Goal: Information Seeking & Learning: Learn about a topic

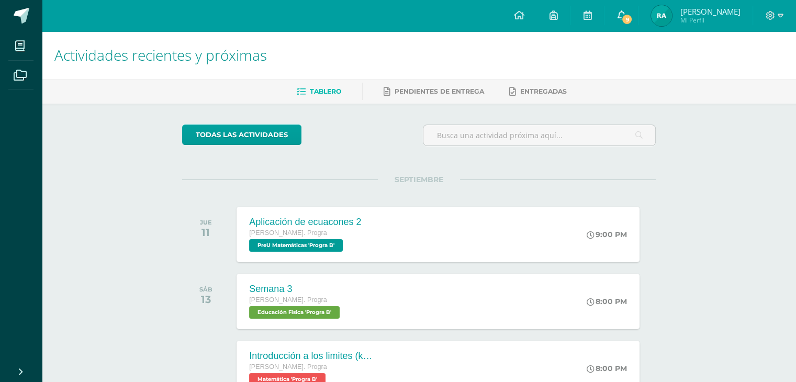
click at [632, 14] on span "9" at bounding box center [627, 20] width 12 height 12
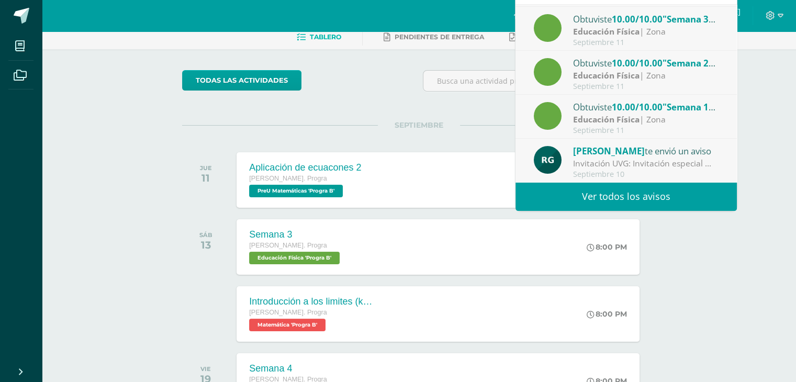
scroll to position [59, 0]
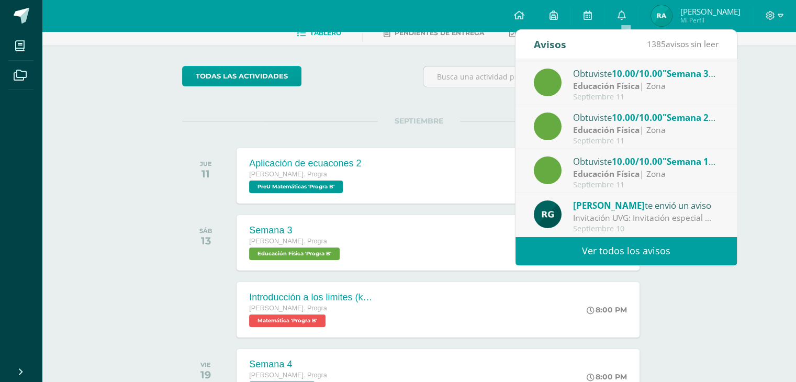
click at [655, 254] on link "Ver todos los avisos" at bounding box center [625, 251] width 221 height 29
click at [369, 122] on div "SEPTIEMBRE JUE 11 Aplicación de ecuacones 2 Quinto Bach. Progra PreU Matemática…" at bounding box center [419, 163] width 474 height 84
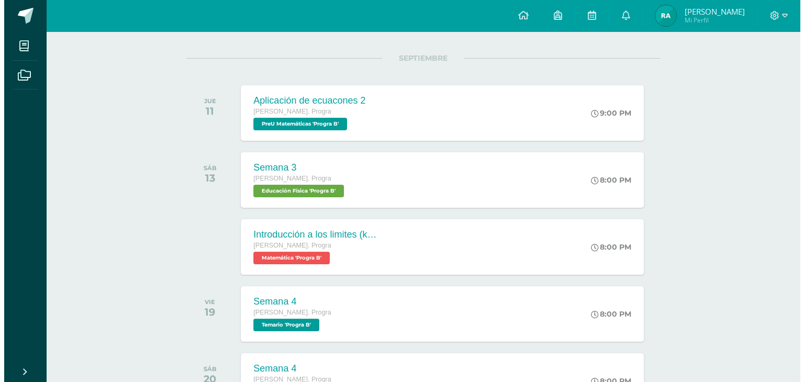
scroll to position [104, 0]
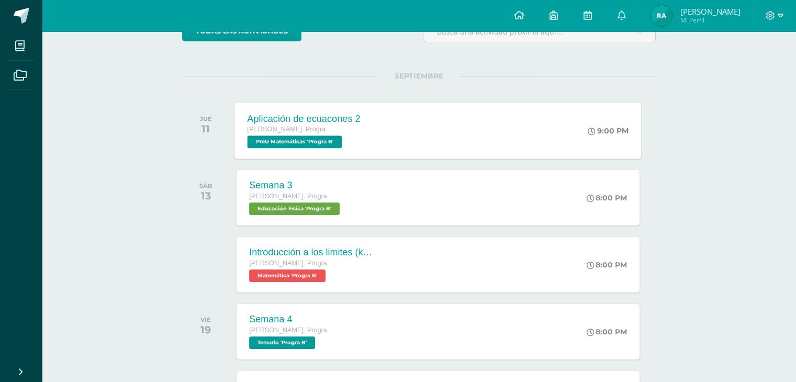
click at [371, 115] on div "Aplicación de ecuacones 2 Quinto Bach. Progra PreU Matemáticas 'Progra B'" at bounding box center [304, 131] width 139 height 56
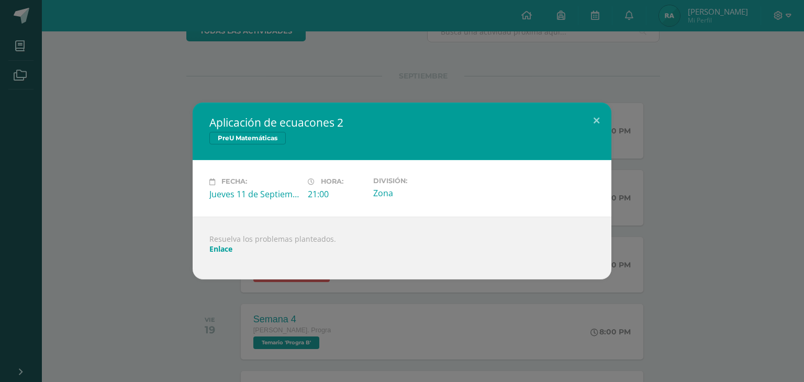
click at [227, 248] on link "Enlace" at bounding box center [220, 249] width 23 height 10
click at [231, 48] on div "Aplicación de ecuacones 2 PreU Matemáticas Fecha: Jueves 11 de Septiembre Hora:…" at bounding box center [402, 191] width 804 height 382
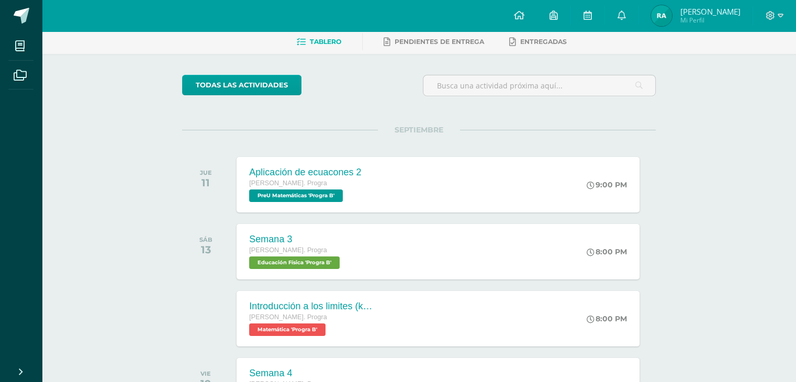
scroll to position [0, 0]
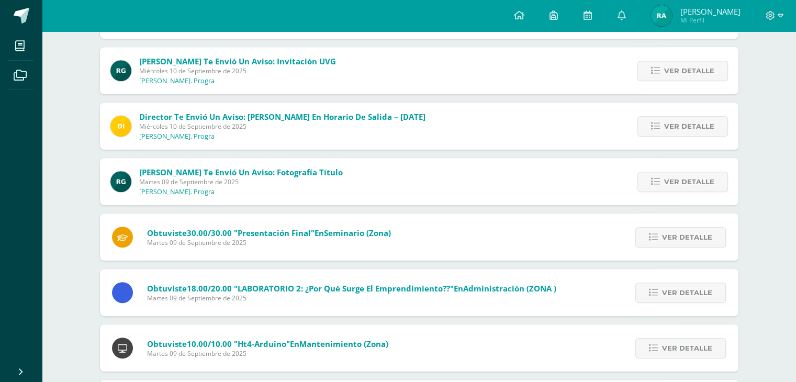
scroll to position [508, 0]
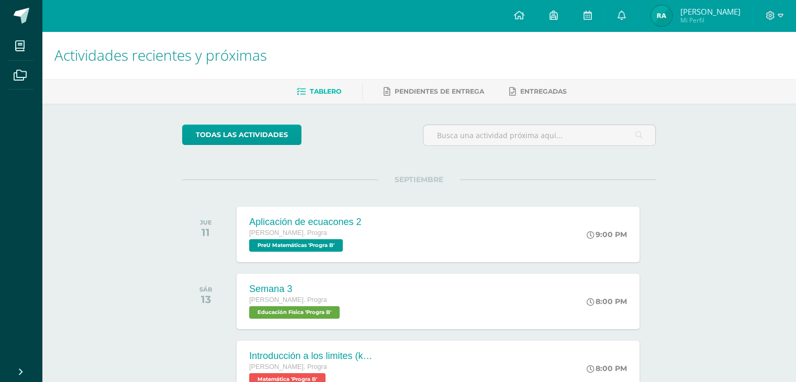
click at [563, 195] on div "SEPTIEMBRE JUE 11 Aplicación de ecuacones 2 [PERSON_NAME]. Progra PreU Matemáti…" at bounding box center [419, 222] width 474 height 84
